Goal: Check status: Check status

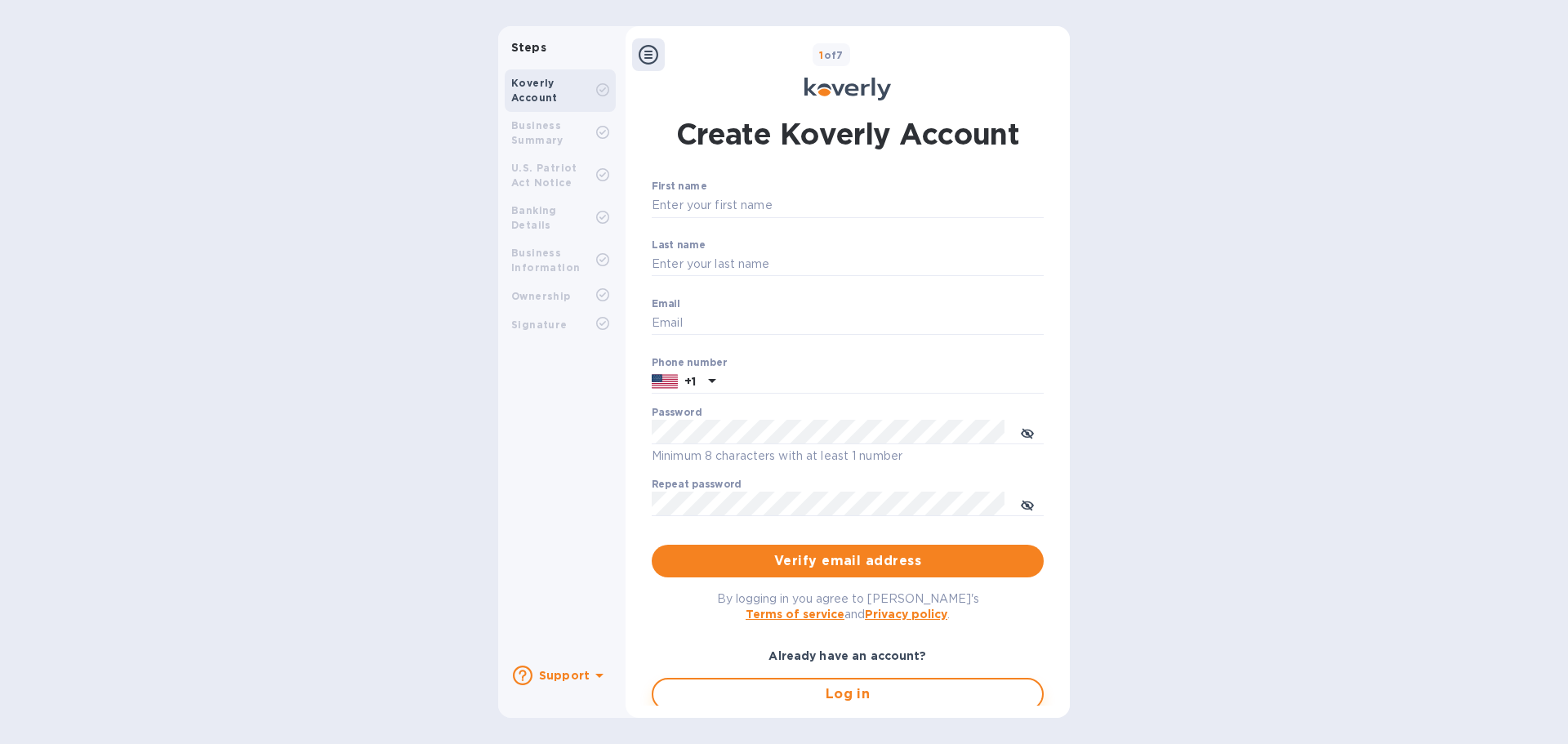
type input "accounting@ascendexusa.com"
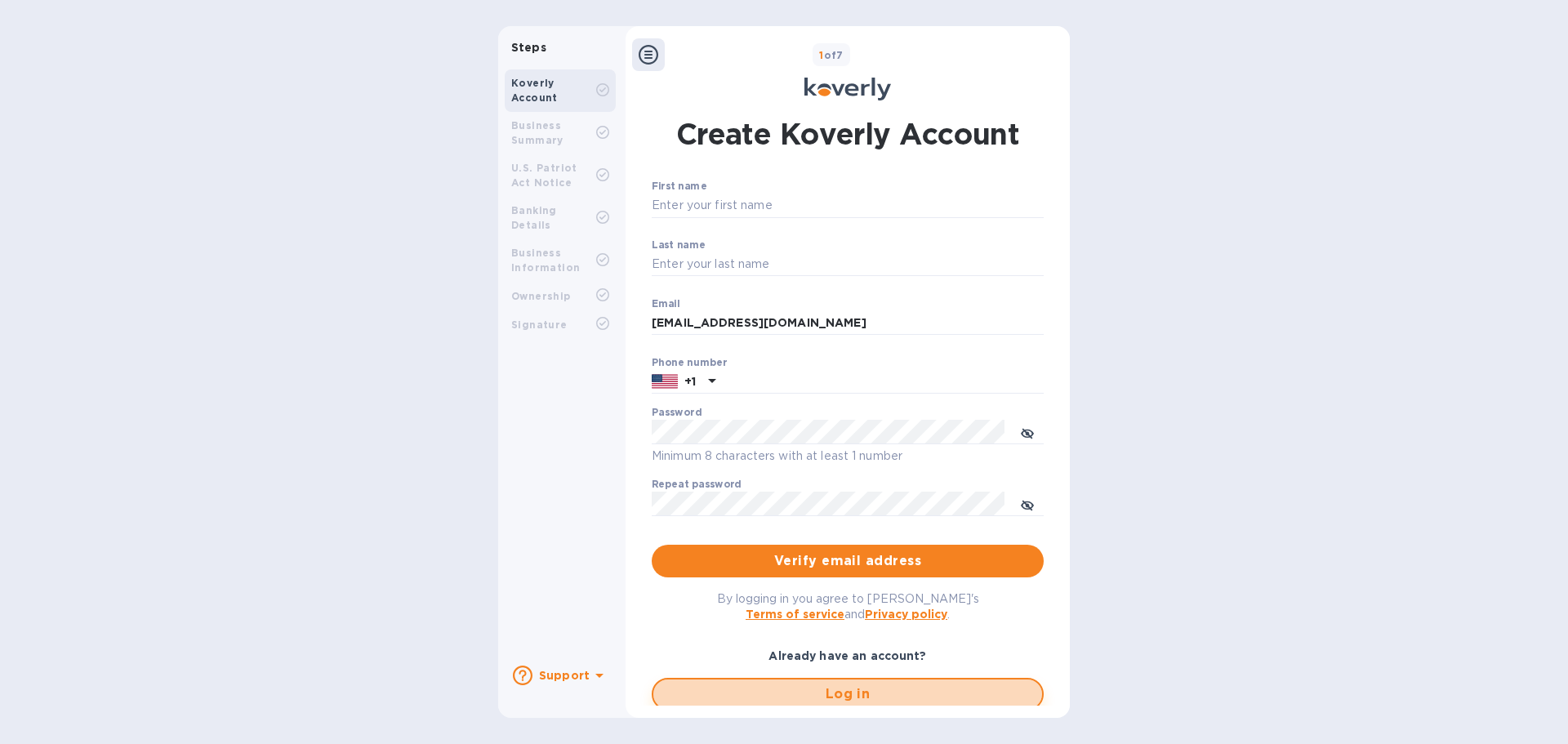
click at [776, 699] on span "Log in" at bounding box center [848, 693] width 363 height 19
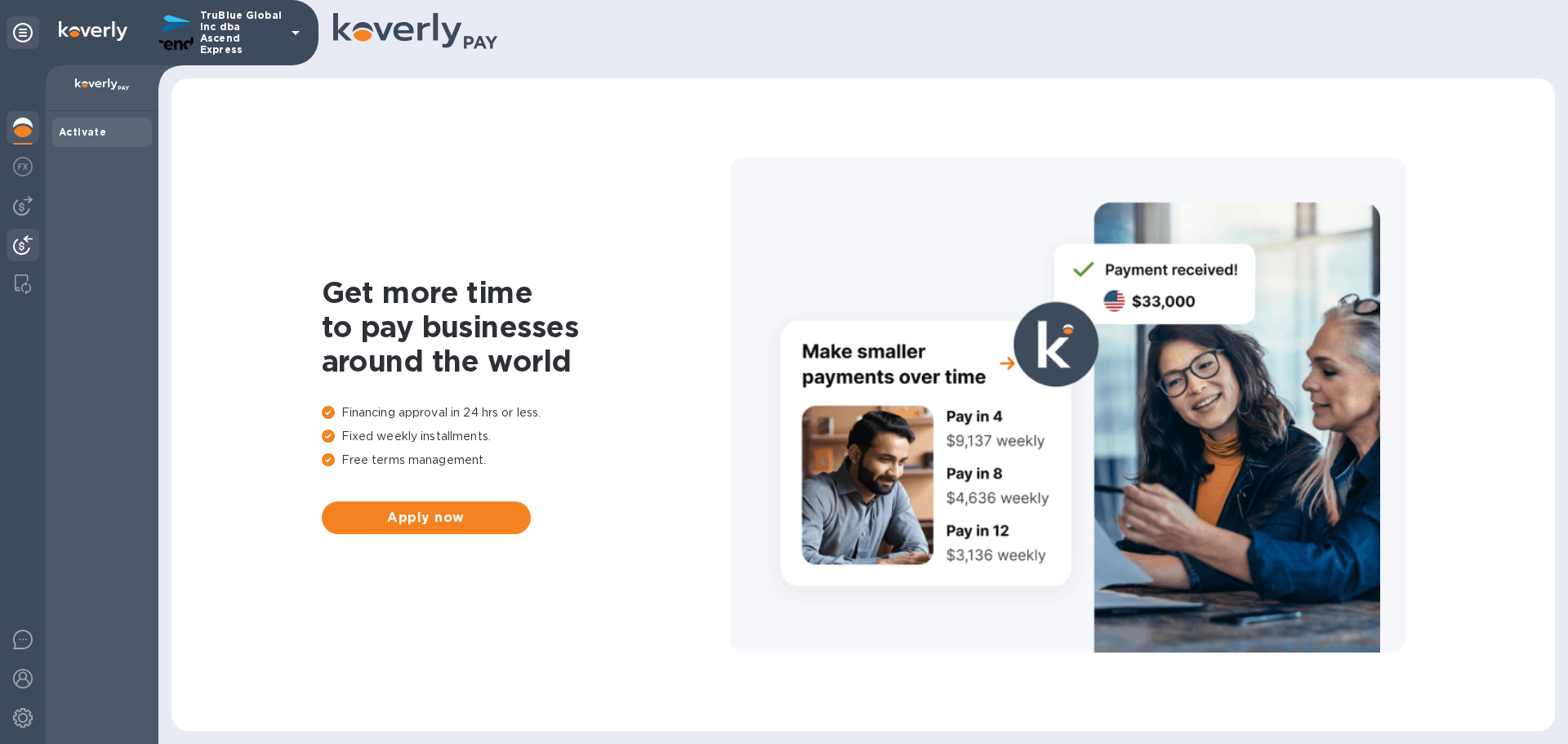
click at [23, 250] on img at bounding box center [22, 244] width 19 height 19
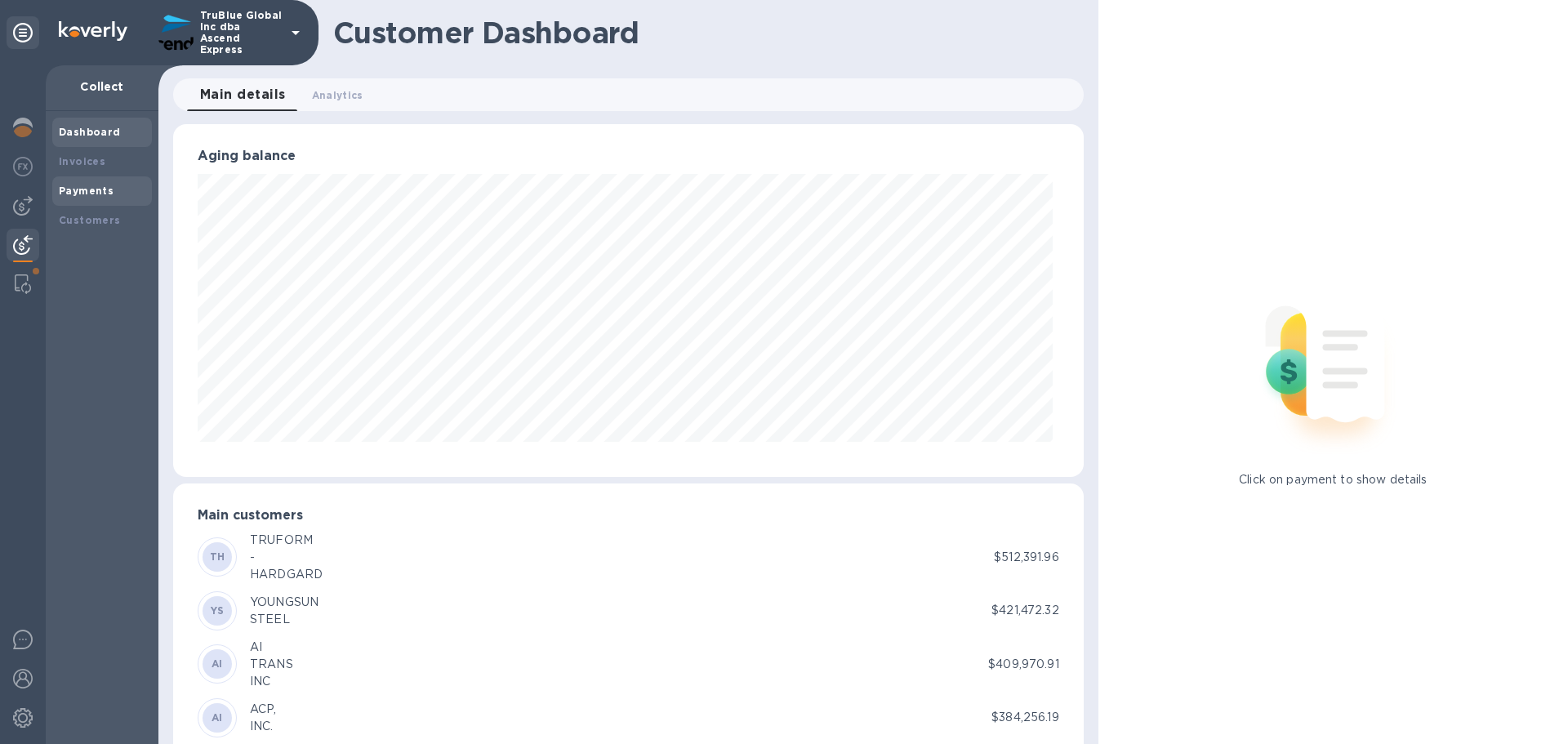
scroll to position [816334, 815726]
click at [75, 192] on b "Payments" at bounding box center [86, 190] width 54 height 12
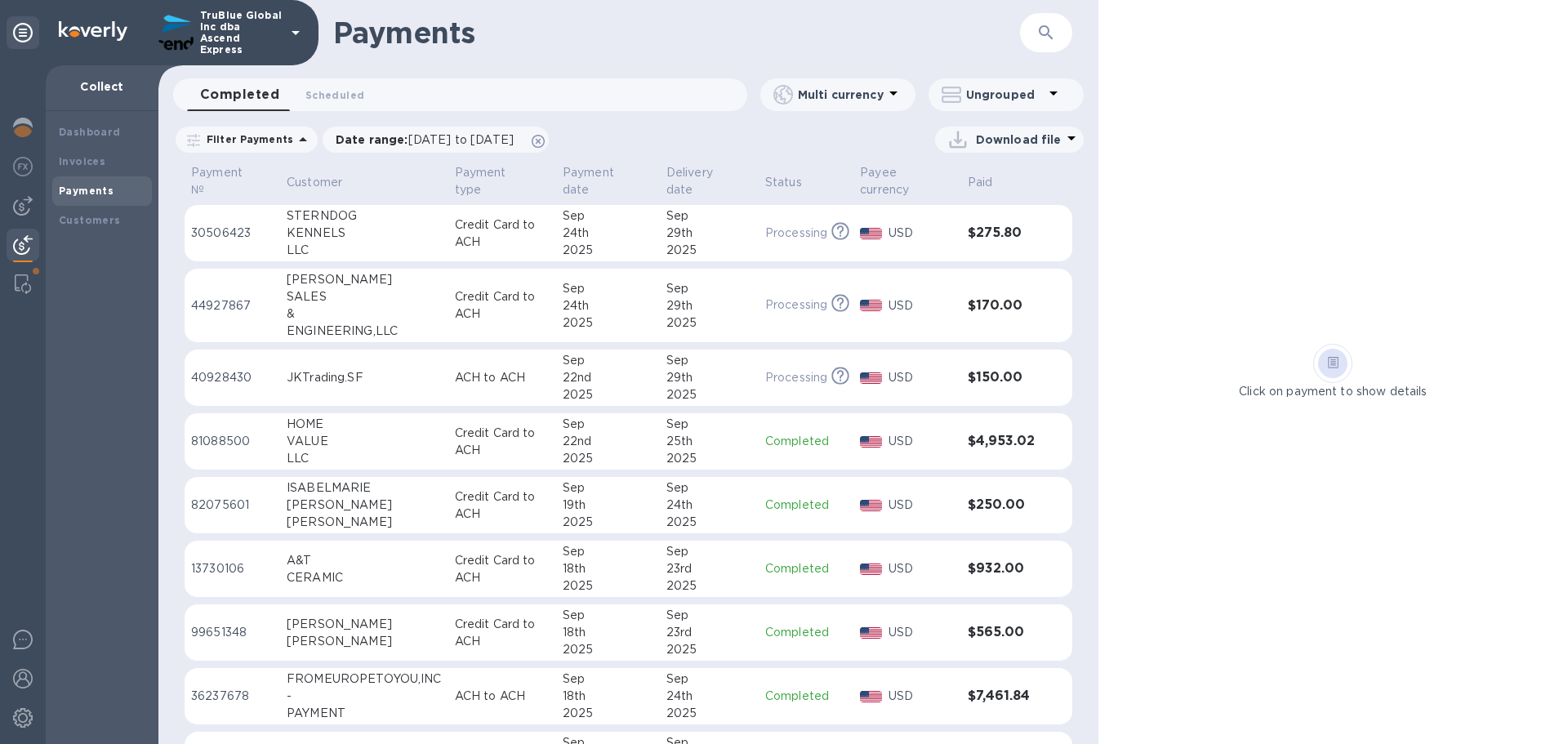
scroll to position [245, 0]
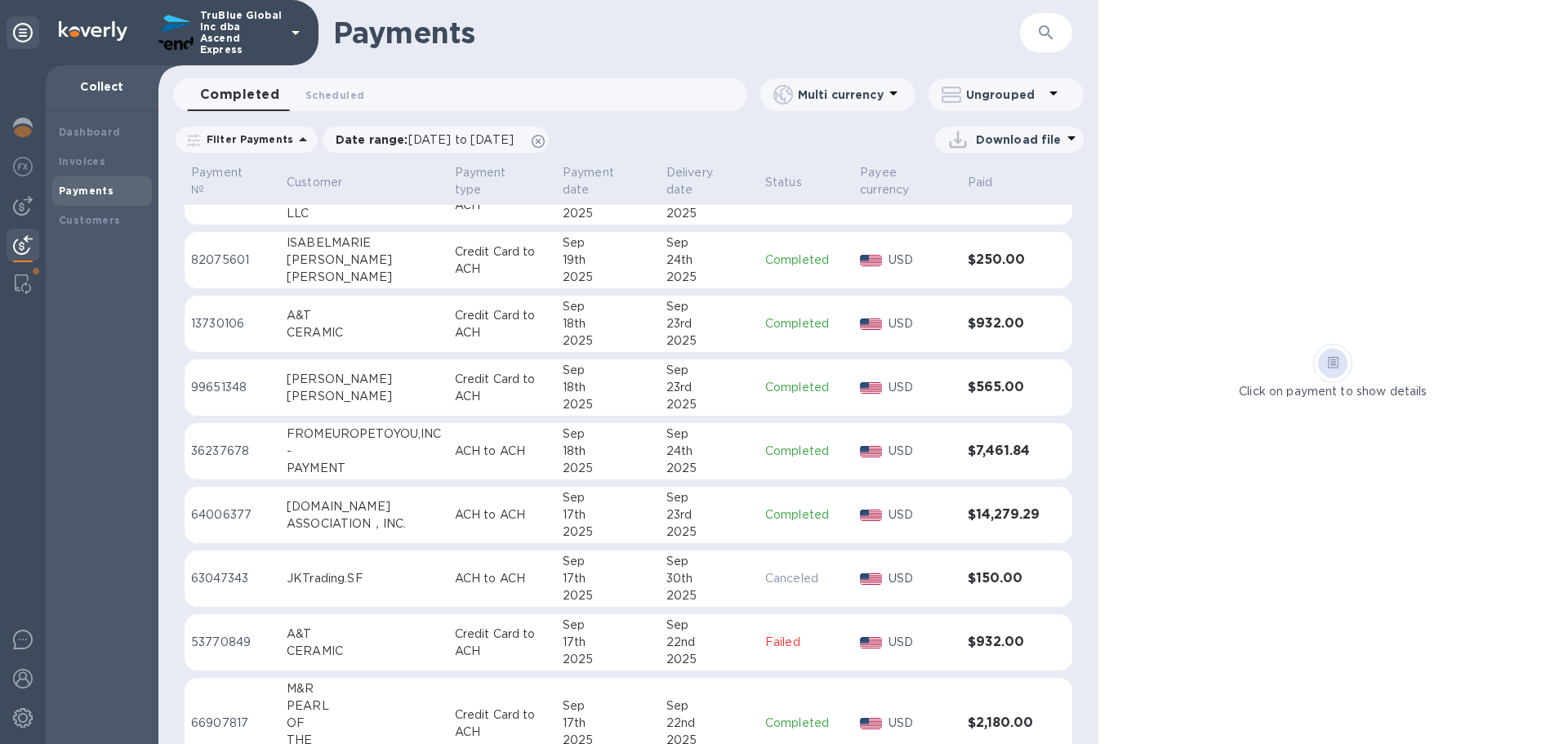
click at [203, 450] on p "36237678" at bounding box center [233, 451] width 83 height 17
